Goal: Task Accomplishment & Management: Manage account settings

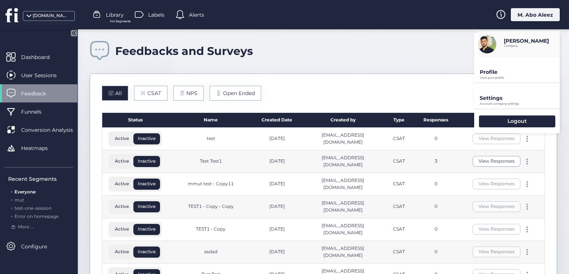
click at [515, 97] on p "Settings" at bounding box center [520, 98] width 80 height 7
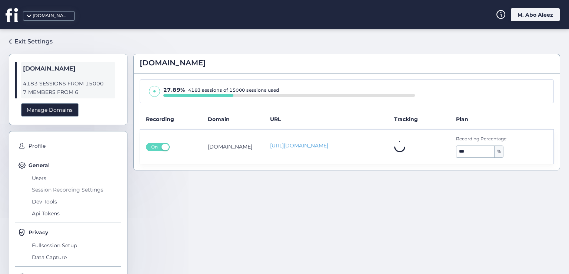
click at [43, 187] on span "Session Recording Settings" at bounding box center [75, 190] width 91 height 12
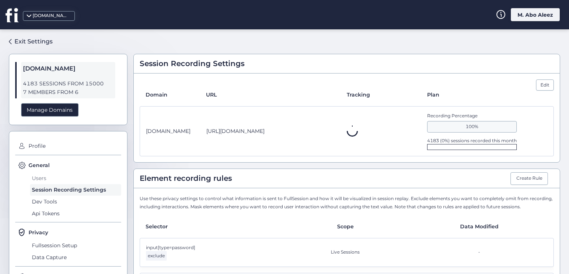
click at [43, 179] on span "Users" at bounding box center [75, 178] width 91 height 12
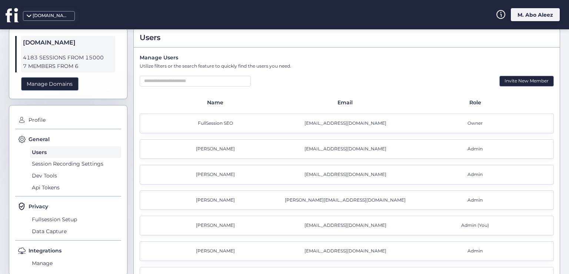
scroll to position [49, 0]
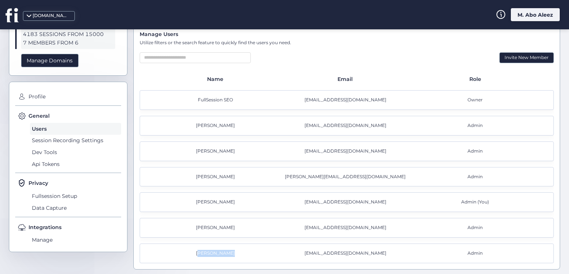
drag, startPoint x: 242, startPoint y: 249, endPoint x: 194, endPoint y: 247, distance: 47.9
click at [194, 247] on div "[PERSON_NAME] [EMAIL_ADDRESS][DOMAIN_NAME] Admin" at bounding box center [347, 253] width 415 height 20
click at [227, 229] on div "[PERSON_NAME]" at bounding box center [217, 227] width 130 height 7
click at [224, 204] on div "[PERSON_NAME]" at bounding box center [217, 201] width 130 height 7
drag, startPoint x: 244, startPoint y: 199, endPoint x: 196, endPoint y: 199, distance: 47.5
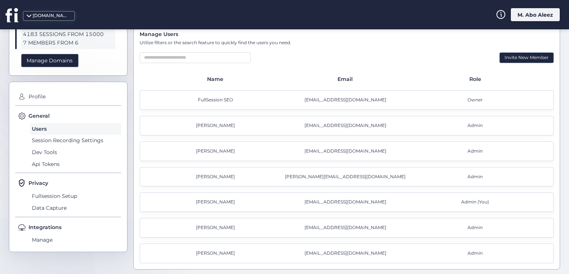
click at [196, 199] on div "[PERSON_NAME] Abo Aleez [EMAIL_ADDRESS][DOMAIN_NAME] Admin (You)" at bounding box center [347, 202] width 415 height 20
drag, startPoint x: 225, startPoint y: 178, endPoint x: 211, endPoint y: 156, distance: 26.1
click at [209, 171] on div "[PERSON_NAME] [PERSON_NAME][EMAIL_ADDRESS][DOMAIN_NAME] Admin" at bounding box center [347, 177] width 415 height 20
drag, startPoint x: 201, startPoint y: 149, endPoint x: 234, endPoint y: 151, distance: 32.7
click at [234, 151] on div "[PERSON_NAME]" at bounding box center [217, 151] width 130 height 7
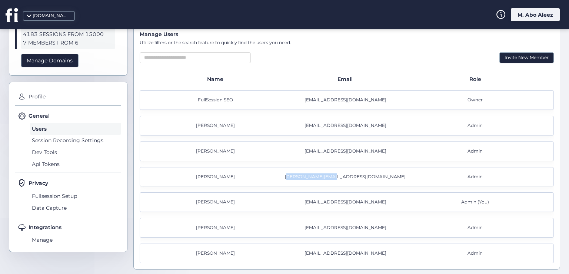
drag, startPoint x: 374, startPoint y: 174, endPoint x: 320, endPoint y: 173, distance: 54.1
click at [321, 174] on div "[PERSON_NAME][EMAIL_ADDRESS][DOMAIN_NAME]" at bounding box center [347, 176] width 130 height 7
drag, startPoint x: 317, startPoint y: 151, endPoint x: 360, endPoint y: 153, distance: 42.3
click at [360, 153] on div "[EMAIL_ADDRESS][DOMAIN_NAME]" at bounding box center [347, 151] width 130 height 7
click at [367, 153] on div "[EMAIL_ADDRESS][DOMAIN_NAME]" at bounding box center [347, 151] width 130 height 7
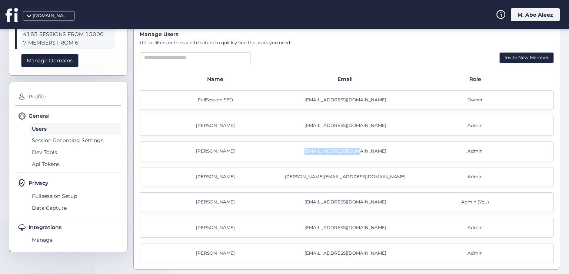
drag, startPoint x: 342, startPoint y: 146, endPoint x: 317, endPoint y: 151, distance: 25.5
click at [317, 151] on div "[EMAIL_ADDRESS][DOMAIN_NAME]" at bounding box center [347, 151] width 130 height 7
drag, startPoint x: 230, startPoint y: 253, endPoint x: 187, endPoint y: 251, distance: 43.1
click at [187, 251] on div "[PERSON_NAME]" at bounding box center [217, 253] width 130 height 7
click at [218, 250] on div "[PERSON_NAME]" at bounding box center [217, 253] width 130 height 7
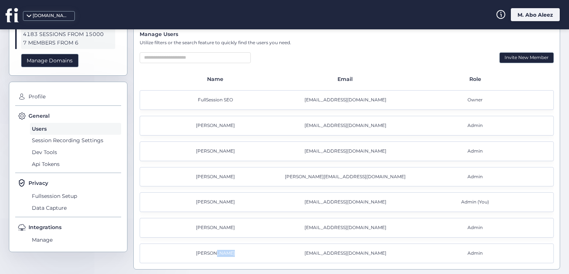
click at [218, 250] on div "[PERSON_NAME]" at bounding box center [217, 253] width 130 height 7
click at [211, 250] on div "[PERSON_NAME]" at bounding box center [217, 253] width 130 height 7
drag, startPoint x: 235, startPoint y: 252, endPoint x: 199, endPoint y: 244, distance: 36.6
click at [199, 244] on div "[PERSON_NAME] [EMAIL_ADDRESS][DOMAIN_NAME] Admin" at bounding box center [347, 253] width 415 height 20
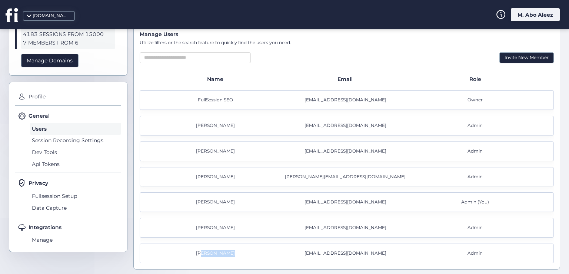
click at [204, 253] on div "[PERSON_NAME]" at bounding box center [217, 253] width 130 height 7
click at [220, 251] on div "[PERSON_NAME]" at bounding box center [217, 253] width 130 height 7
click at [221, 230] on div "muthana abo aleez [EMAIL_ADDRESS][DOMAIN_NAME] Admin" at bounding box center [347, 228] width 415 height 20
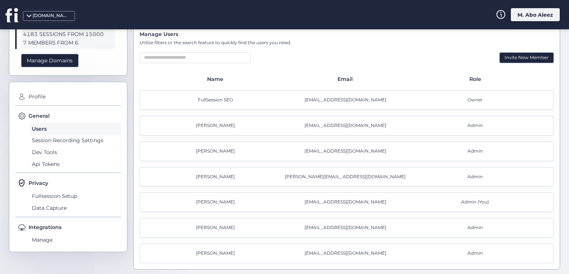
click at [220, 227] on div "[PERSON_NAME]" at bounding box center [217, 227] width 130 height 7
click at [217, 202] on div "[PERSON_NAME]" at bounding box center [217, 201] width 130 height 7
click at [217, 178] on div "[PERSON_NAME]" at bounding box center [217, 176] width 130 height 7
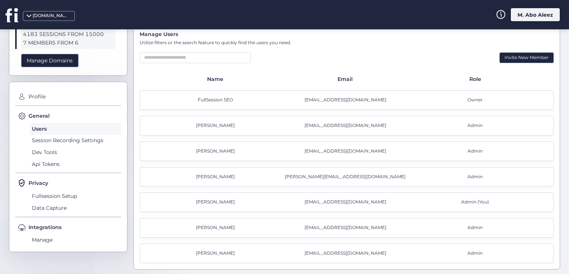
click at [217, 176] on div "[PERSON_NAME]" at bounding box center [217, 176] width 130 height 7
drag, startPoint x: 217, startPoint y: 176, endPoint x: 214, endPoint y: 156, distance: 19.9
click at [217, 175] on div "[PERSON_NAME]" at bounding box center [217, 176] width 130 height 7
click at [212, 149] on div "[PERSON_NAME]" at bounding box center [217, 151] width 130 height 7
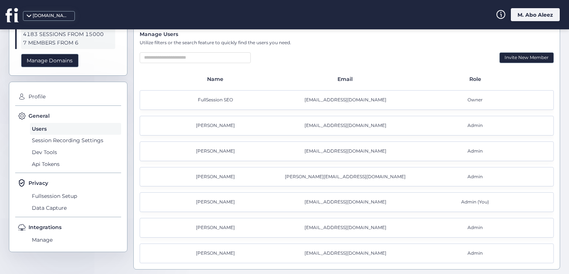
click at [225, 177] on div "[PERSON_NAME]" at bounding box center [217, 176] width 130 height 7
click at [224, 176] on div "[PERSON_NAME]" at bounding box center [217, 176] width 130 height 7
click at [203, 177] on div "[PERSON_NAME]" at bounding box center [217, 176] width 130 height 7
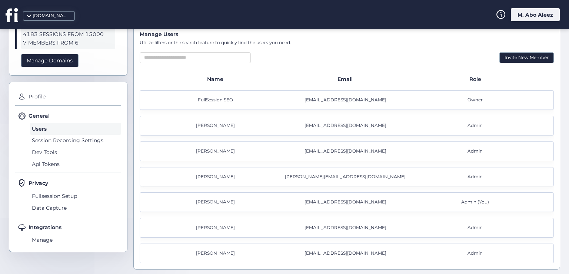
click at [207, 150] on div "[PERSON_NAME]" at bounding box center [217, 151] width 130 height 7
click at [214, 152] on div "[PERSON_NAME]" at bounding box center [217, 151] width 130 height 7
drag, startPoint x: 211, startPoint y: 128, endPoint x: 208, endPoint y: 126, distance: 3.8
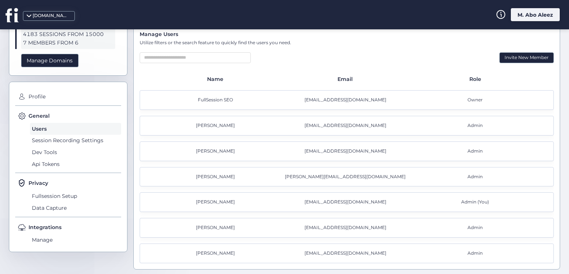
click at [210, 126] on div "[PERSON_NAME]" at bounding box center [217, 125] width 130 height 7
click at [208, 126] on div "[PERSON_NAME]" at bounding box center [217, 125] width 130 height 7
click at [217, 126] on div "[PERSON_NAME]" at bounding box center [217, 125] width 130 height 7
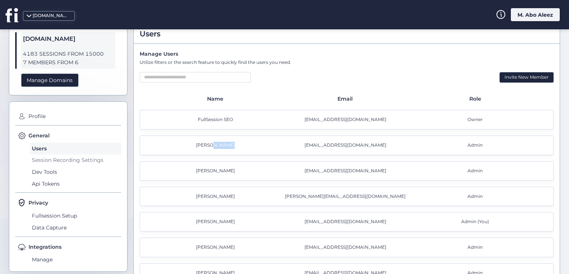
scroll to position [0, 0]
